Goal: Task Accomplishment & Management: Use online tool/utility

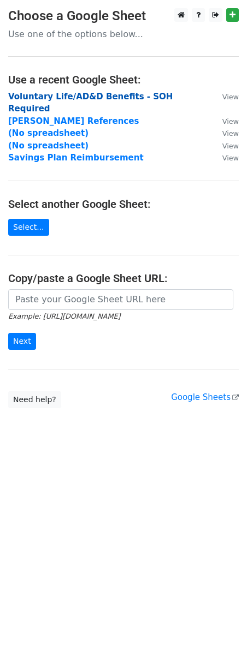
click at [90, 94] on strong "Voluntary Life/AD&D Benefits - SOH Required" at bounding box center [90, 103] width 164 height 22
click at [86, 94] on strong "Voluntary Life/AD&D Benefits - SOH Required" at bounding box center [90, 103] width 164 height 22
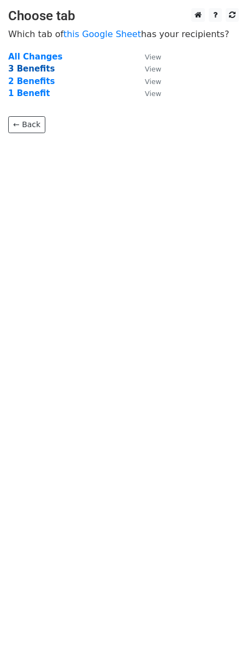
click at [31, 68] on strong "3 Benefits" at bounding box center [31, 69] width 46 height 10
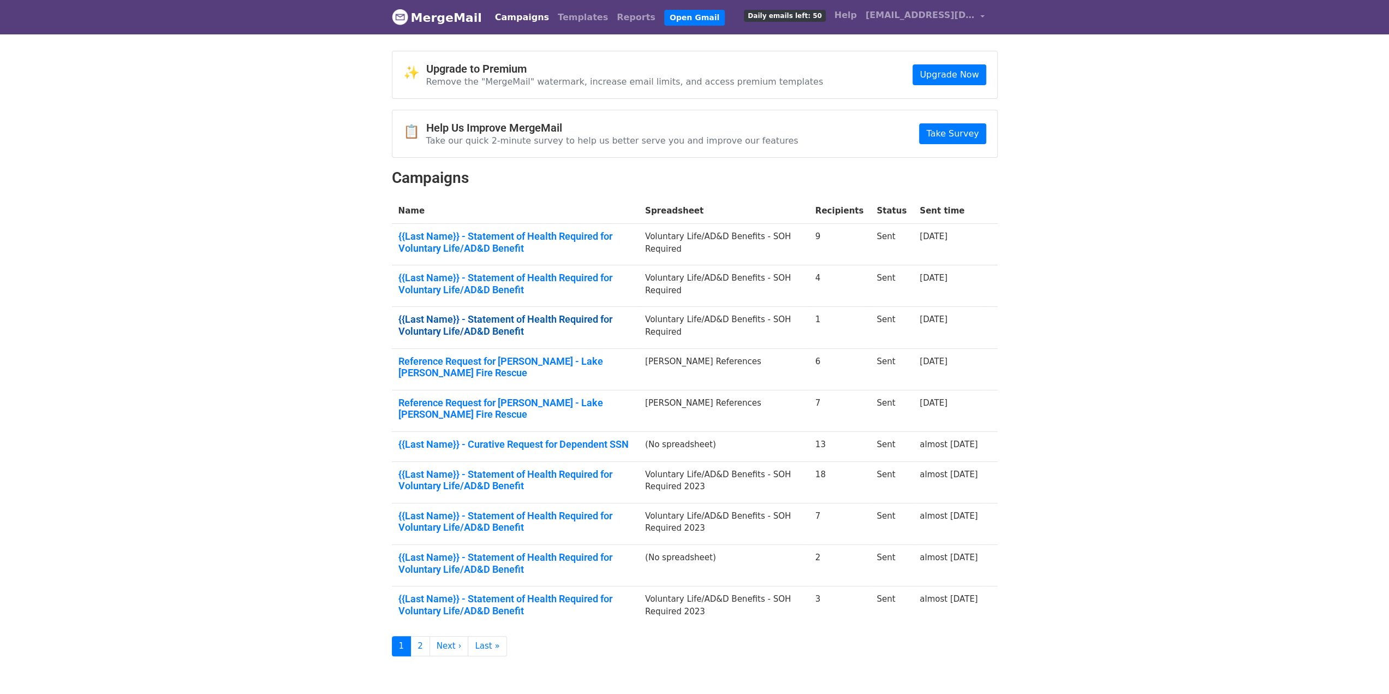
click at [468, 319] on link "{{Last Name}} - Statement of Health Required for Voluntary Life/AD&D Benefit" at bounding box center [515, 324] width 234 height 23
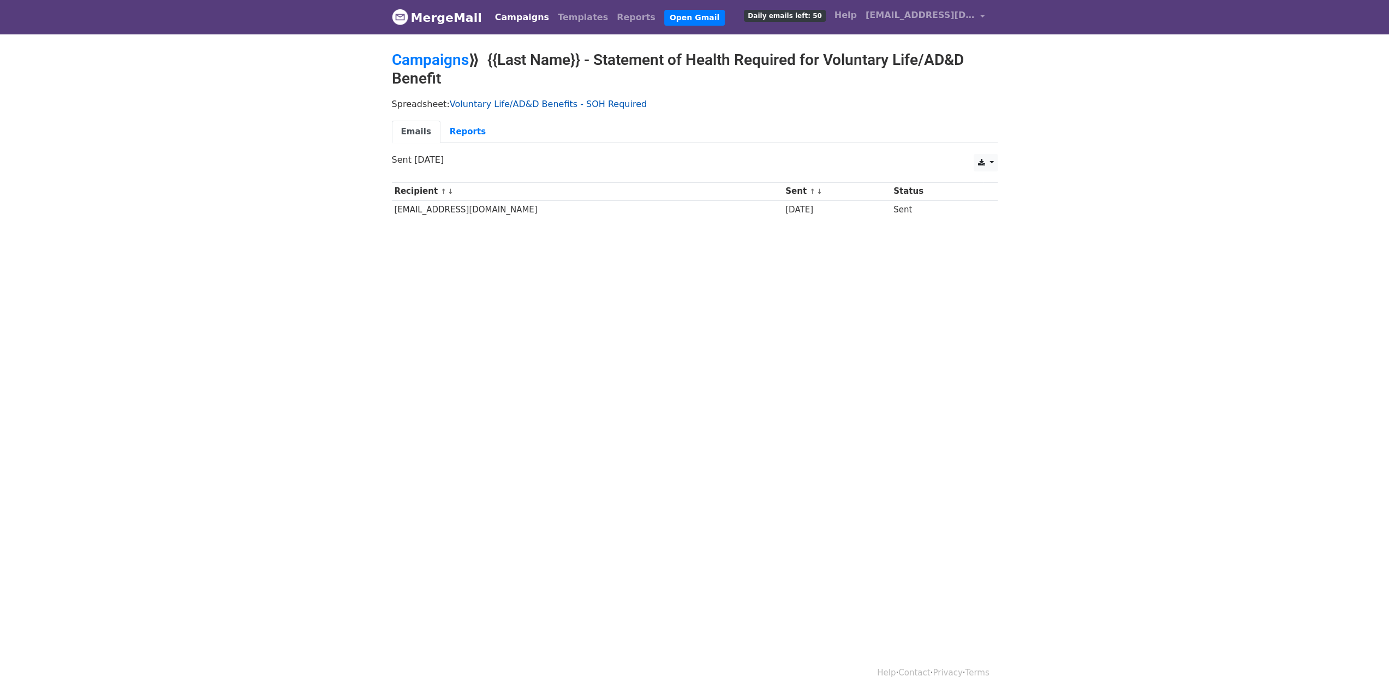
click at [523, 100] on link "Voluntary Life/AD&D Benefits - SOH Required" at bounding box center [548, 104] width 197 height 10
click at [458, 127] on link "Reports" at bounding box center [467, 132] width 55 height 22
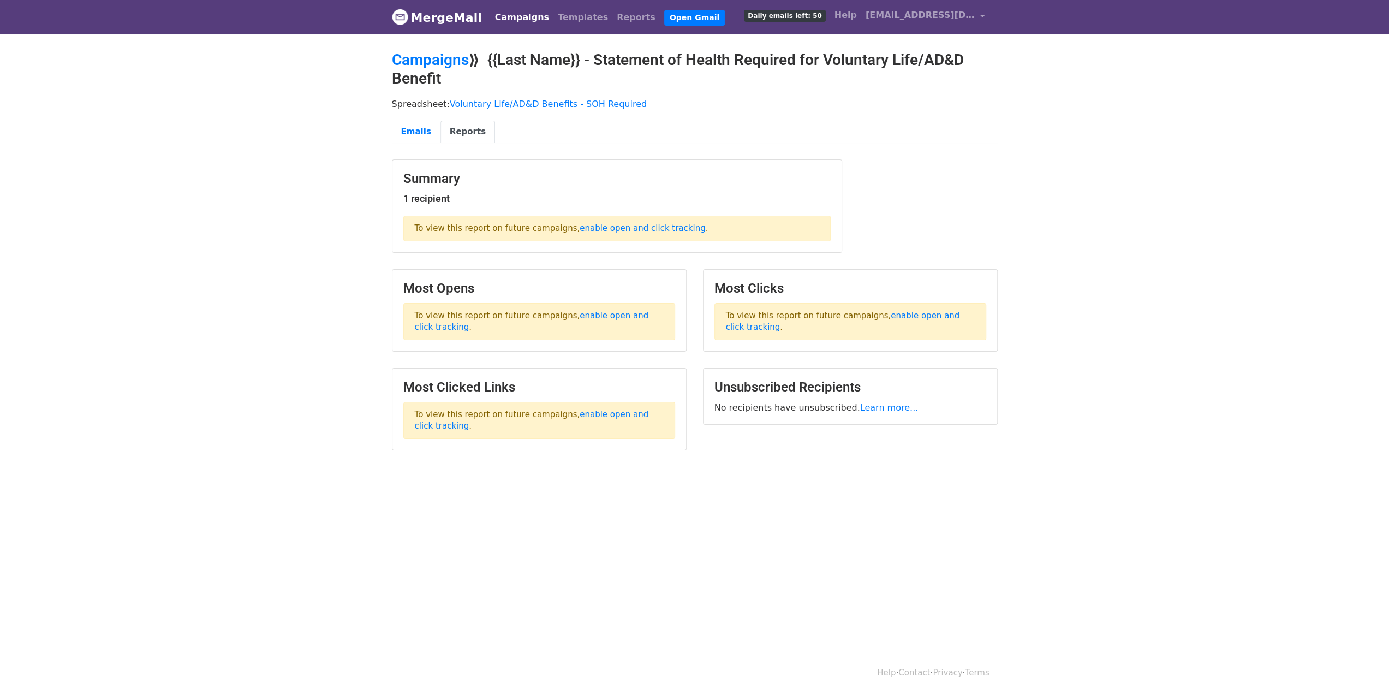
click at [456, 129] on link "Reports" at bounding box center [467, 132] width 55 height 22
click at [570, 14] on link "Templates" at bounding box center [582, 18] width 59 height 22
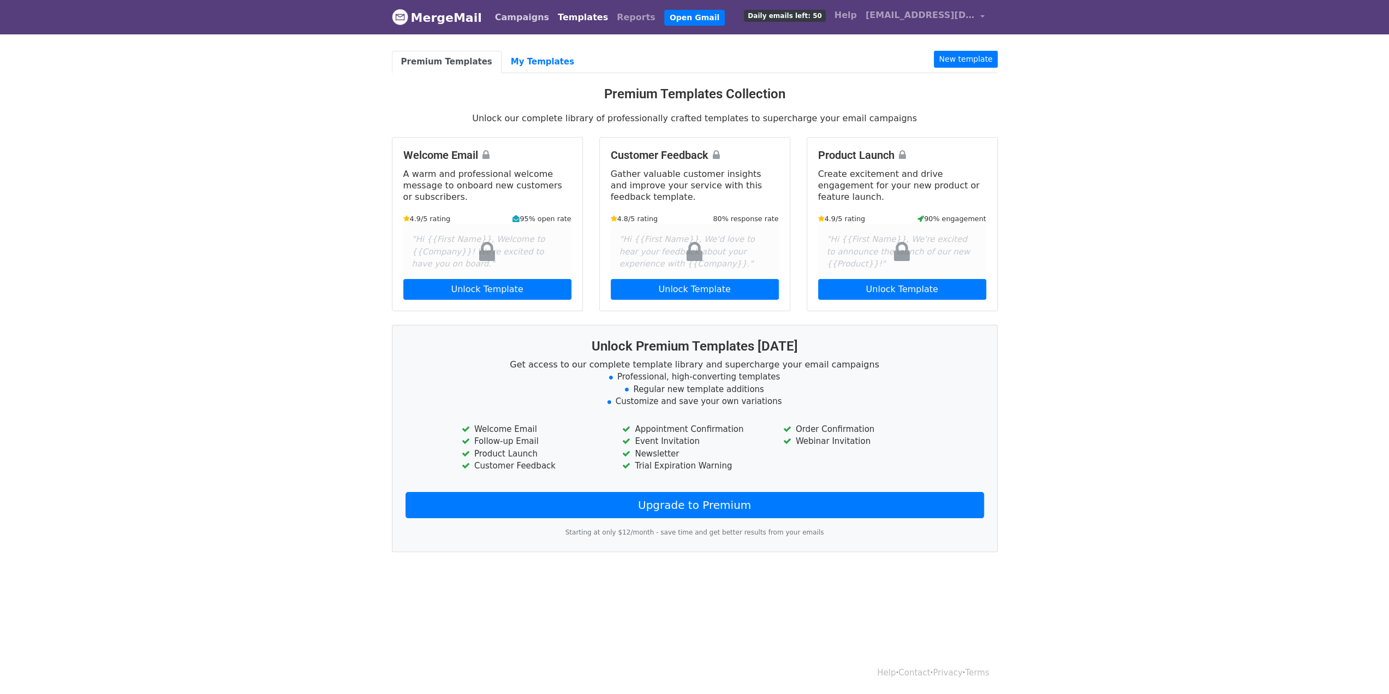
click at [518, 16] on link "Campaigns" at bounding box center [522, 18] width 63 height 22
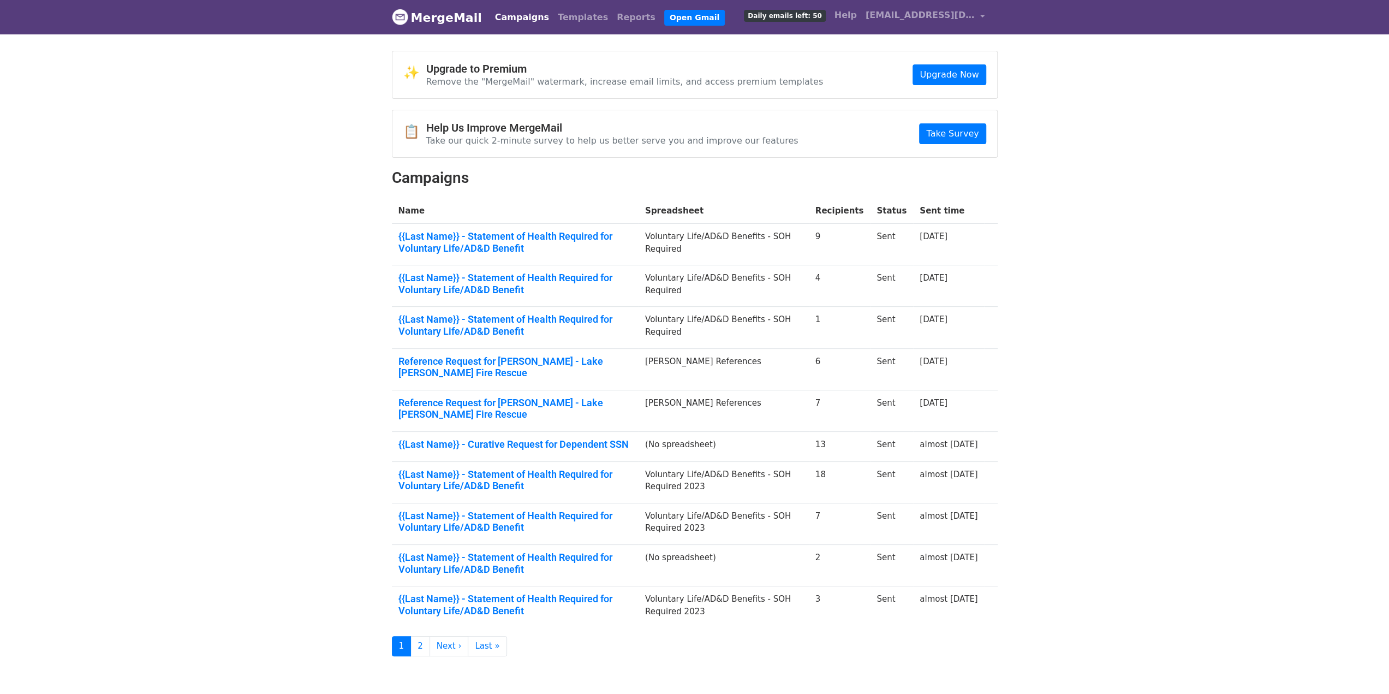
click at [441, 16] on link "MergeMail" at bounding box center [437, 17] width 90 height 23
